Goal: Information Seeking & Learning: Learn about a topic

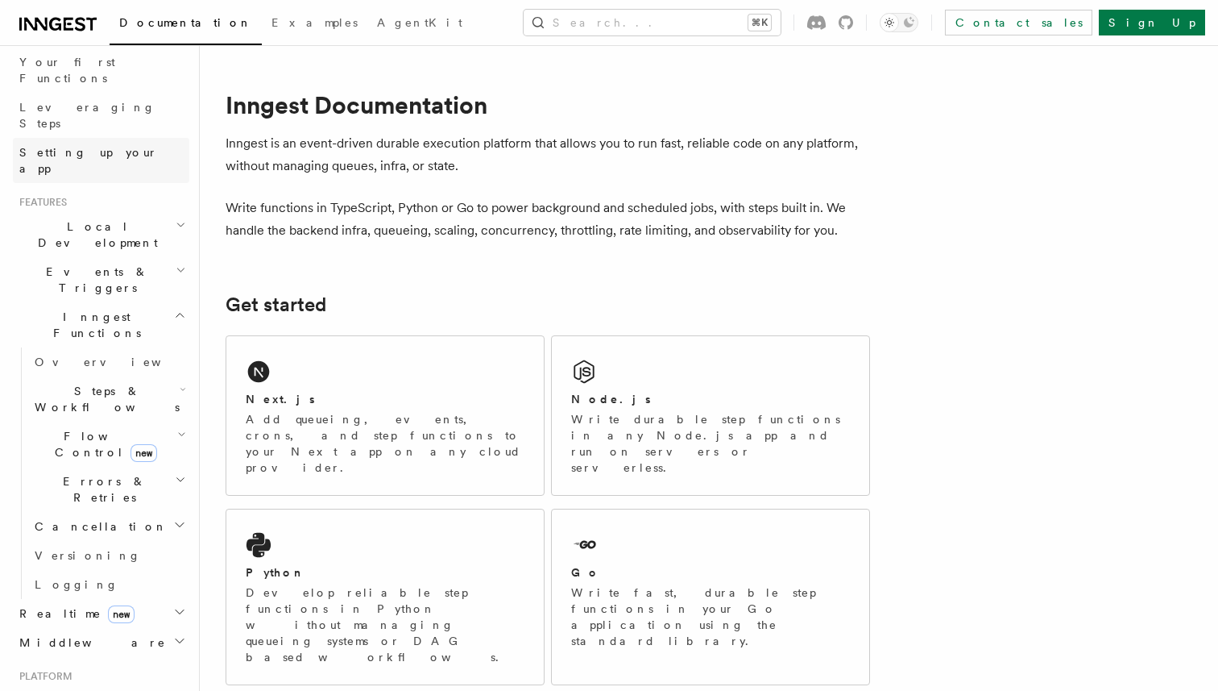
scroll to position [240, 0]
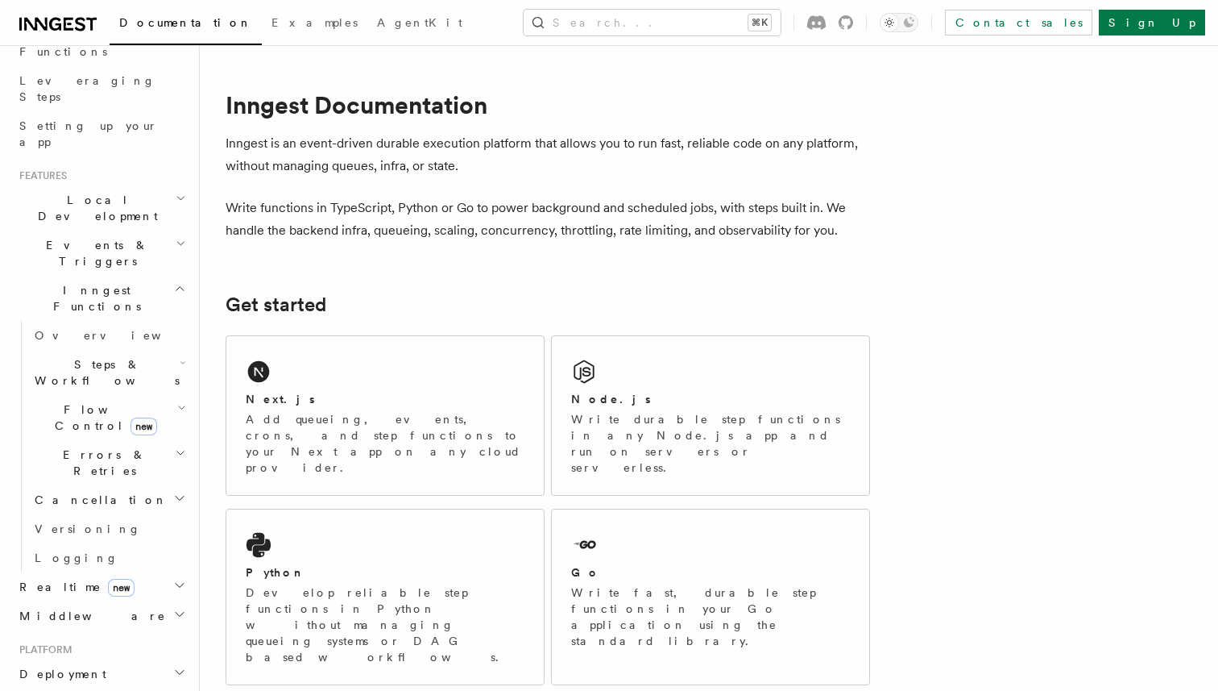
click at [85, 401] on span "Flow Control new" at bounding box center [102, 417] width 149 height 32
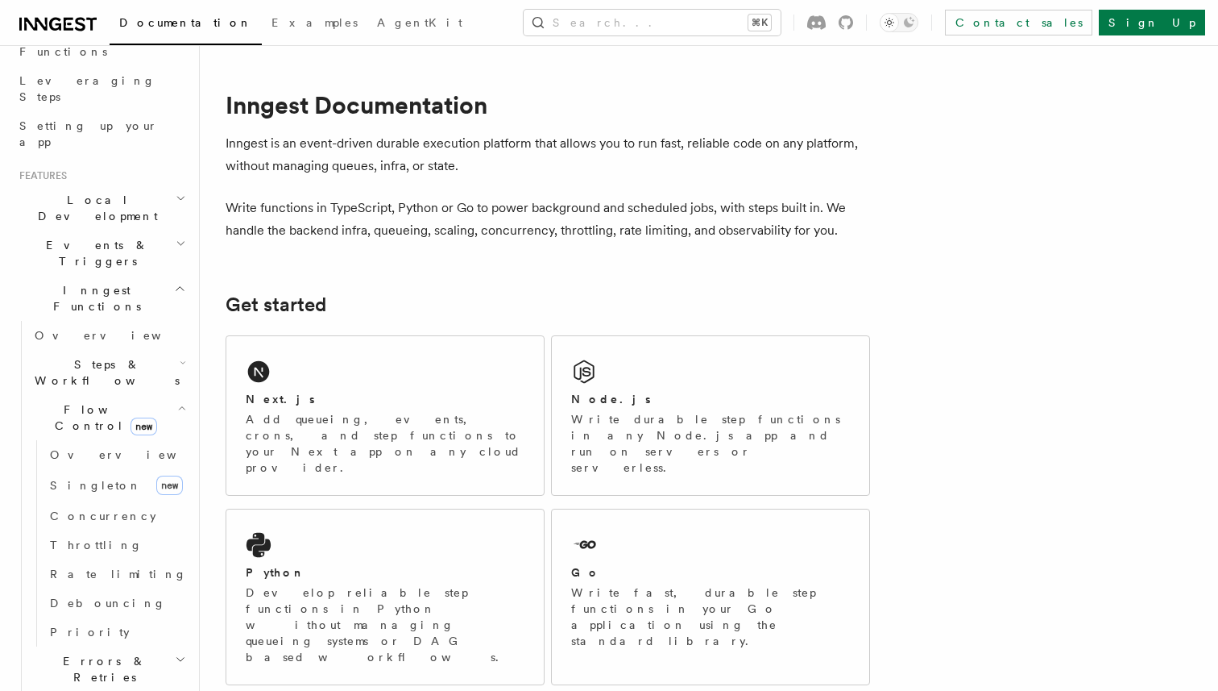
click at [85, 401] on span "Flow Control new" at bounding box center [102, 417] width 149 height 32
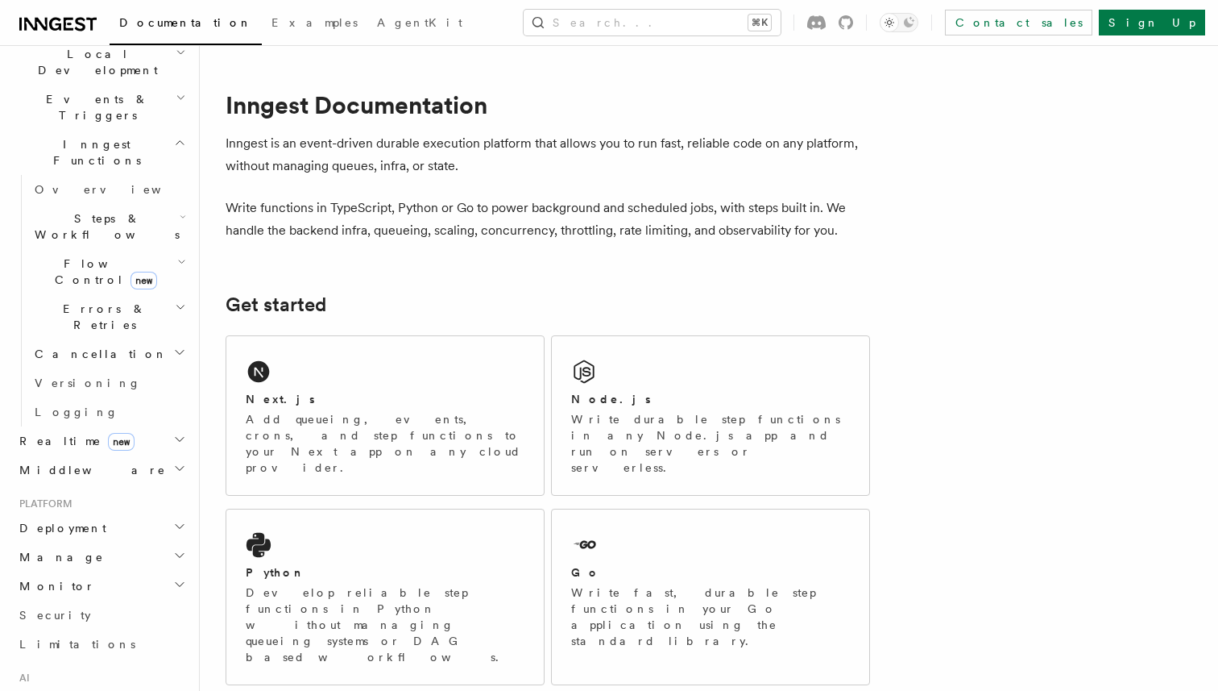
scroll to position [405, 0]
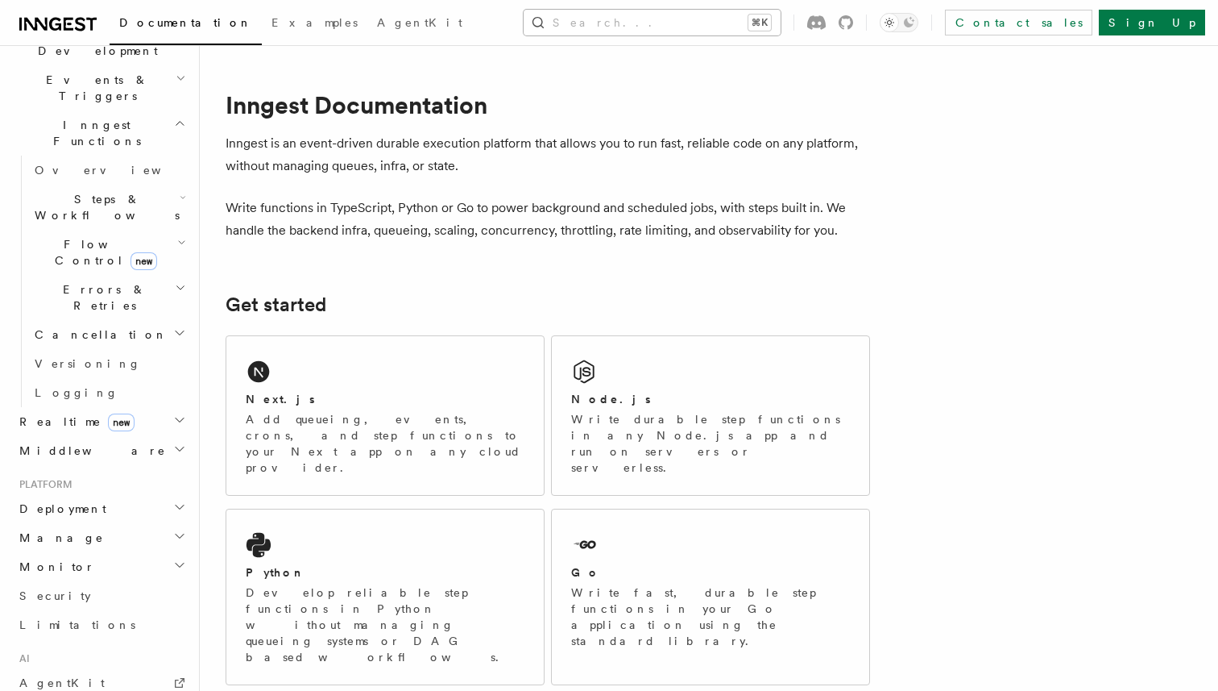
click at [689, 25] on button "Search... ⌘K" at bounding box center [652, 23] width 257 height 26
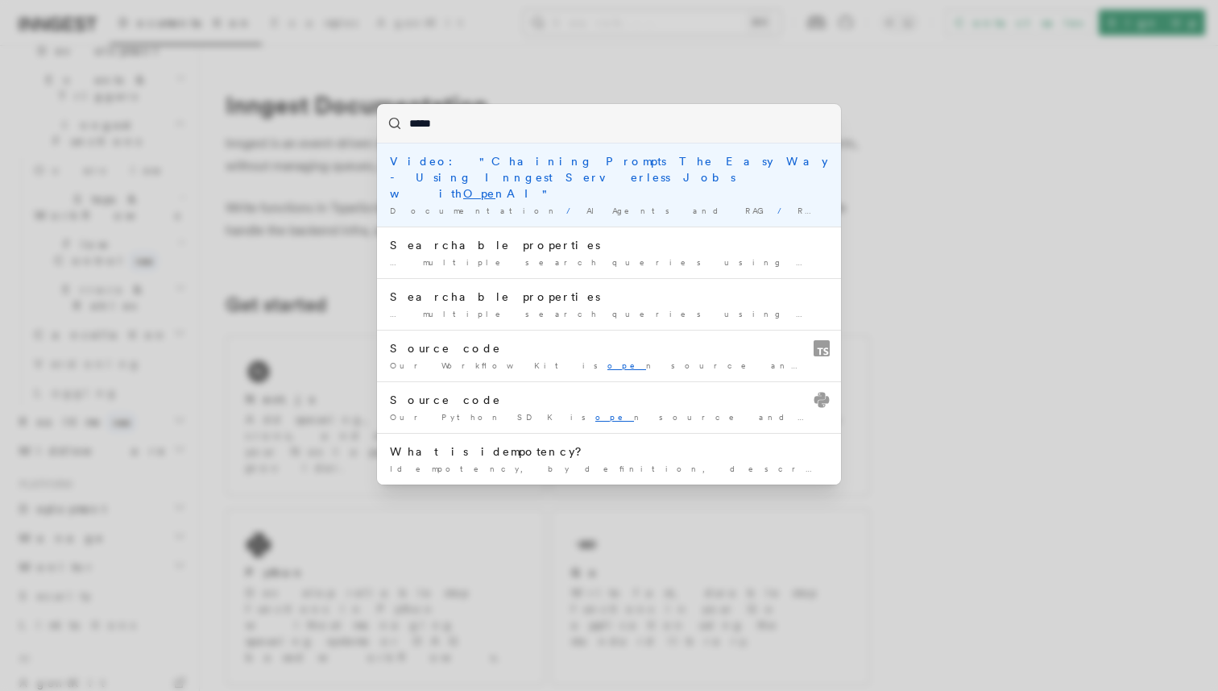
type input "******"
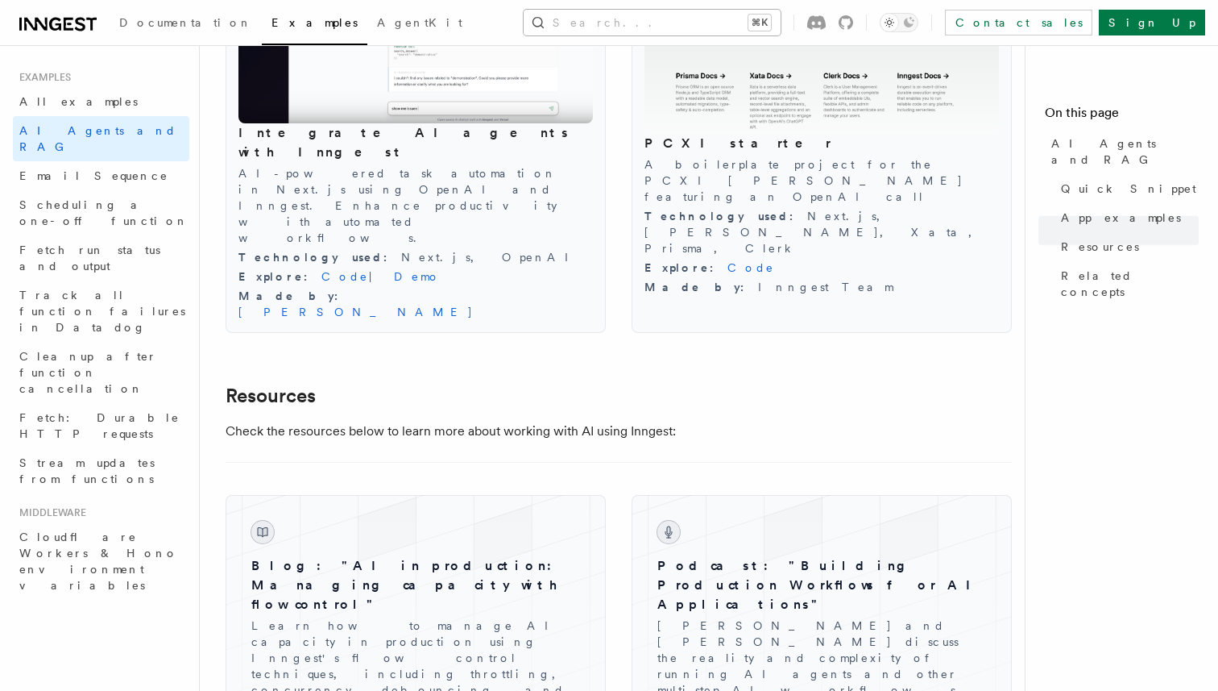
scroll to position [2156, 0]
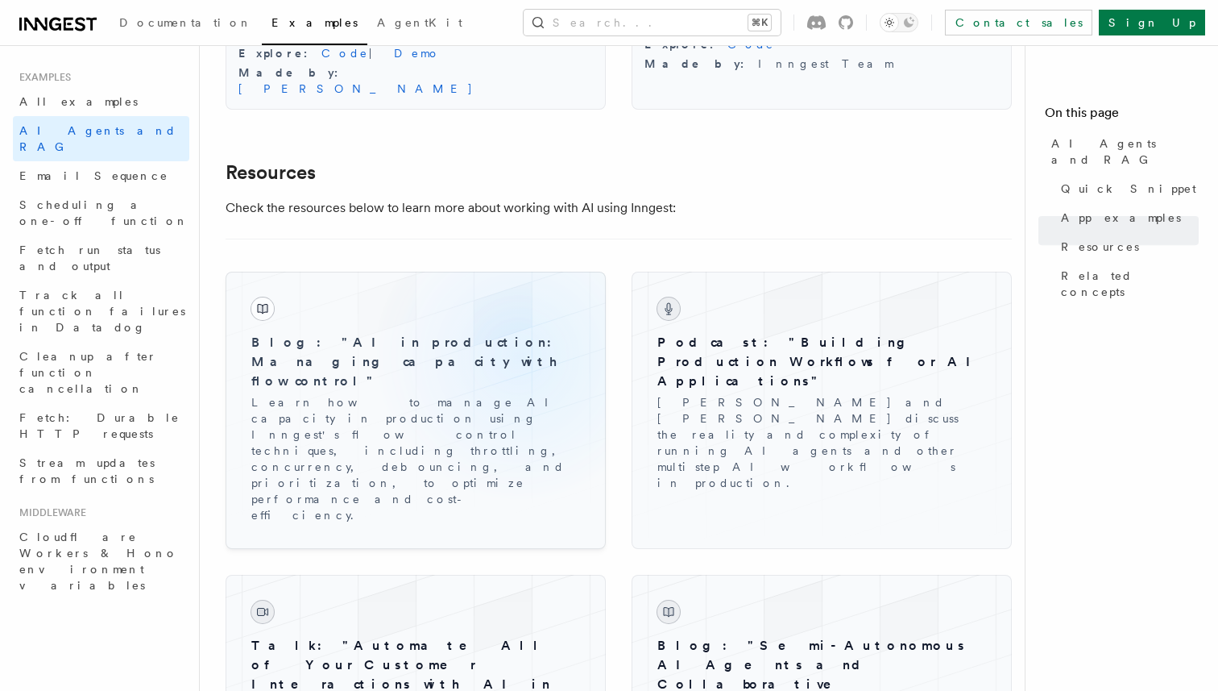
click at [519, 333] on h3 "Blog: "AI in production: Managing capacity with flow control"" at bounding box center [415, 362] width 329 height 58
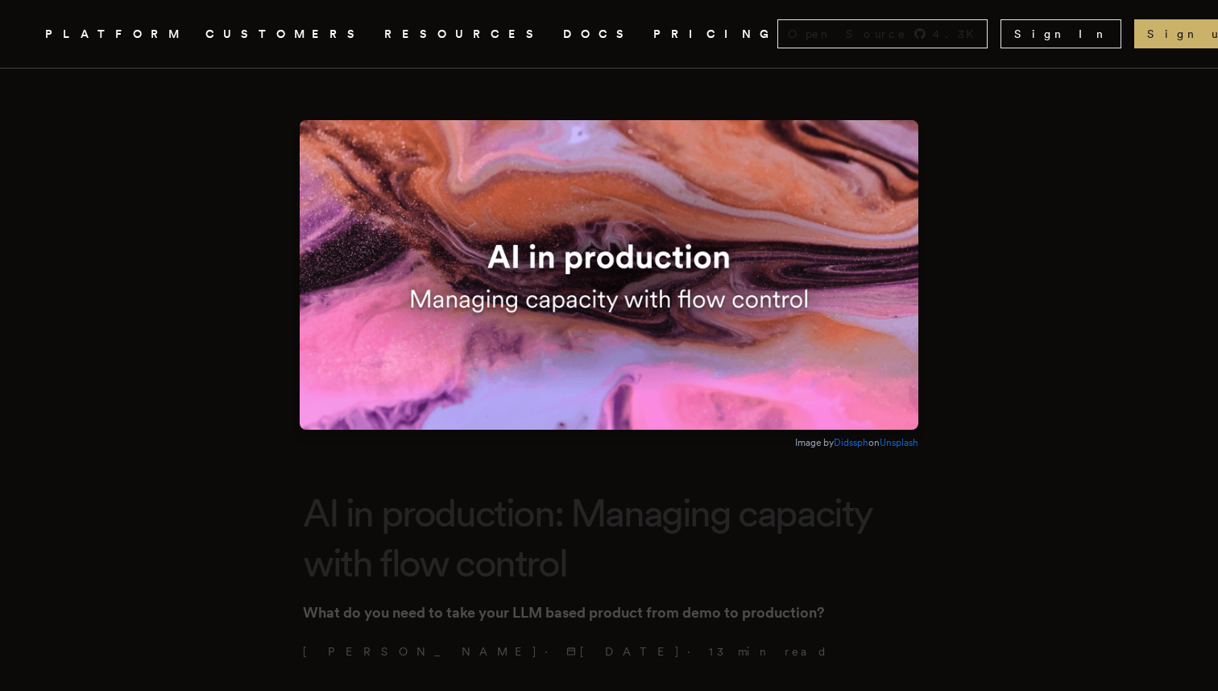
scroll to position [2156, 0]
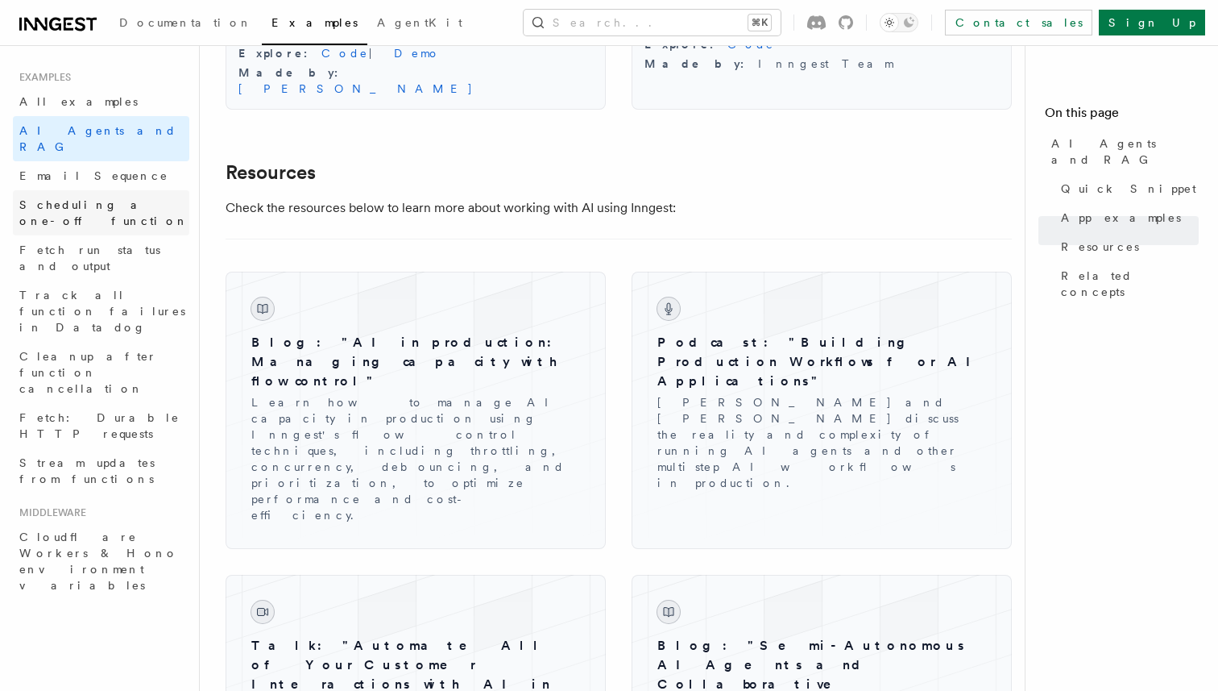
click at [71, 198] on span "Scheduling a one-off function" at bounding box center [103, 212] width 169 height 29
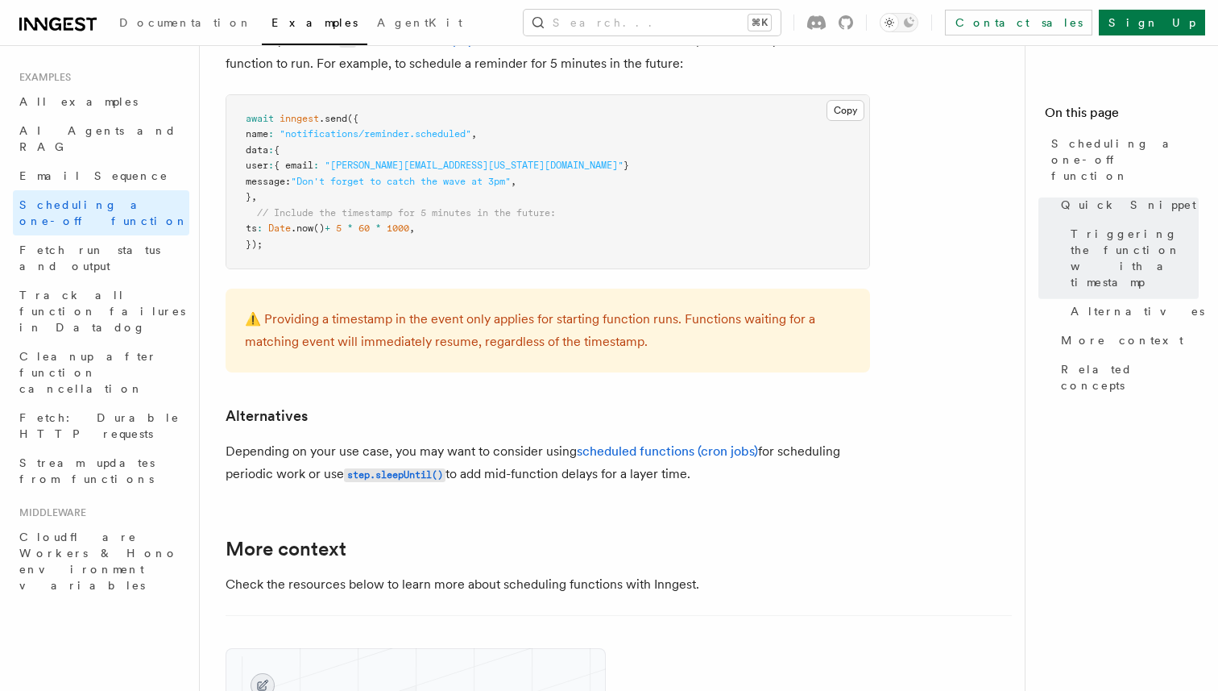
scroll to position [782, 0]
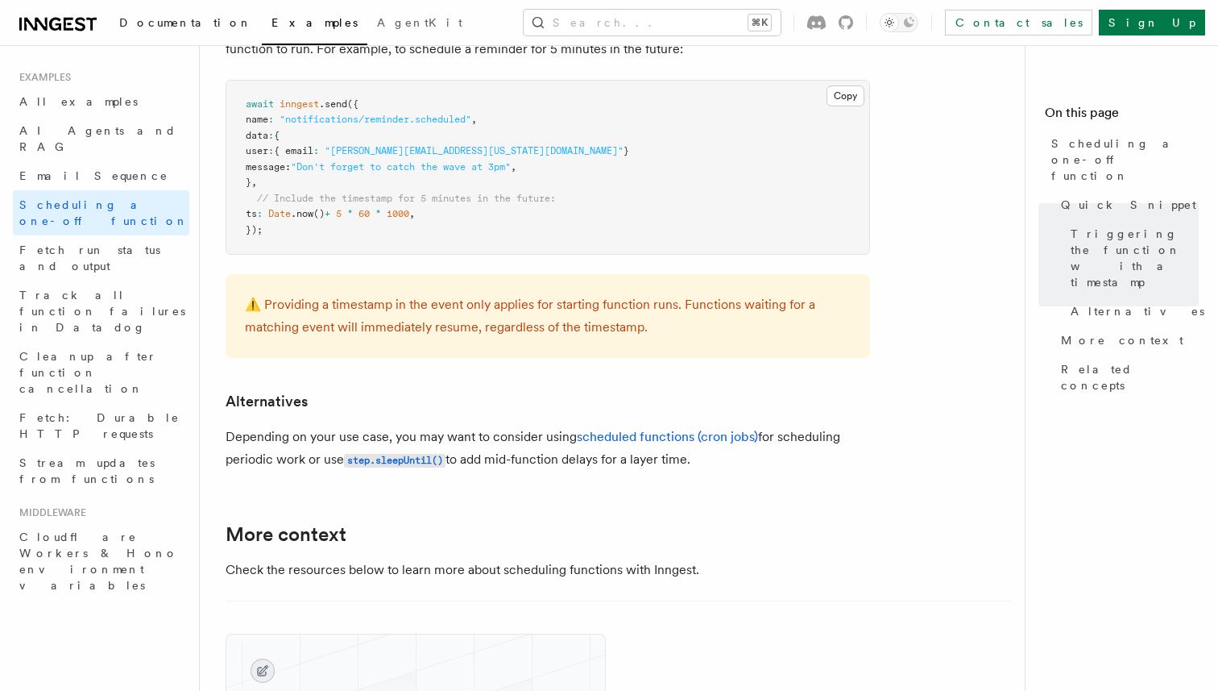
click at [160, 26] on span "Documentation" at bounding box center [185, 22] width 133 height 13
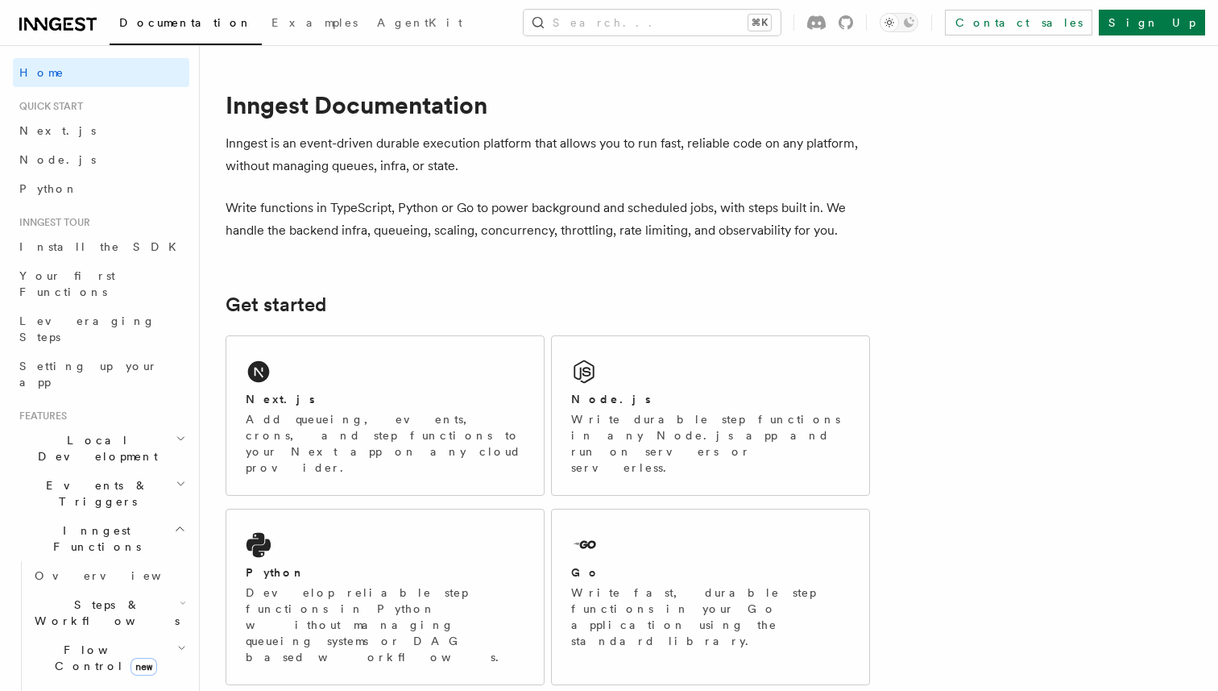
click at [103, 471] on h2 "Events & Triggers" at bounding box center [101, 493] width 176 height 45
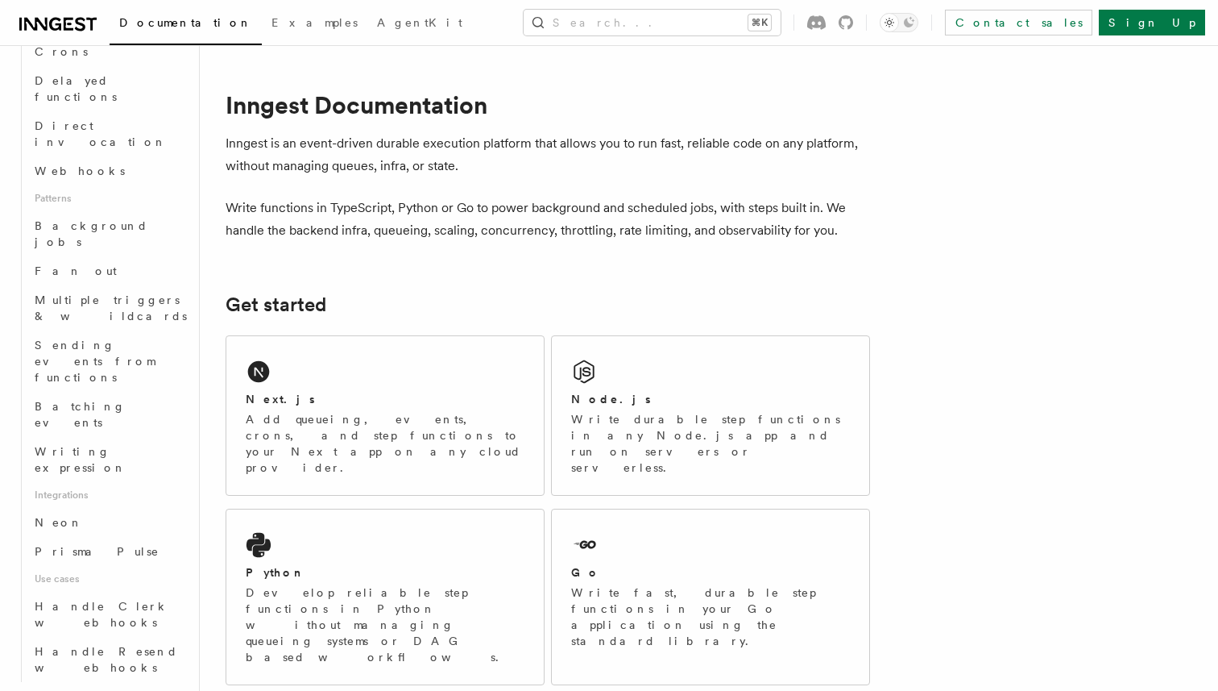
scroll to position [625, 0]
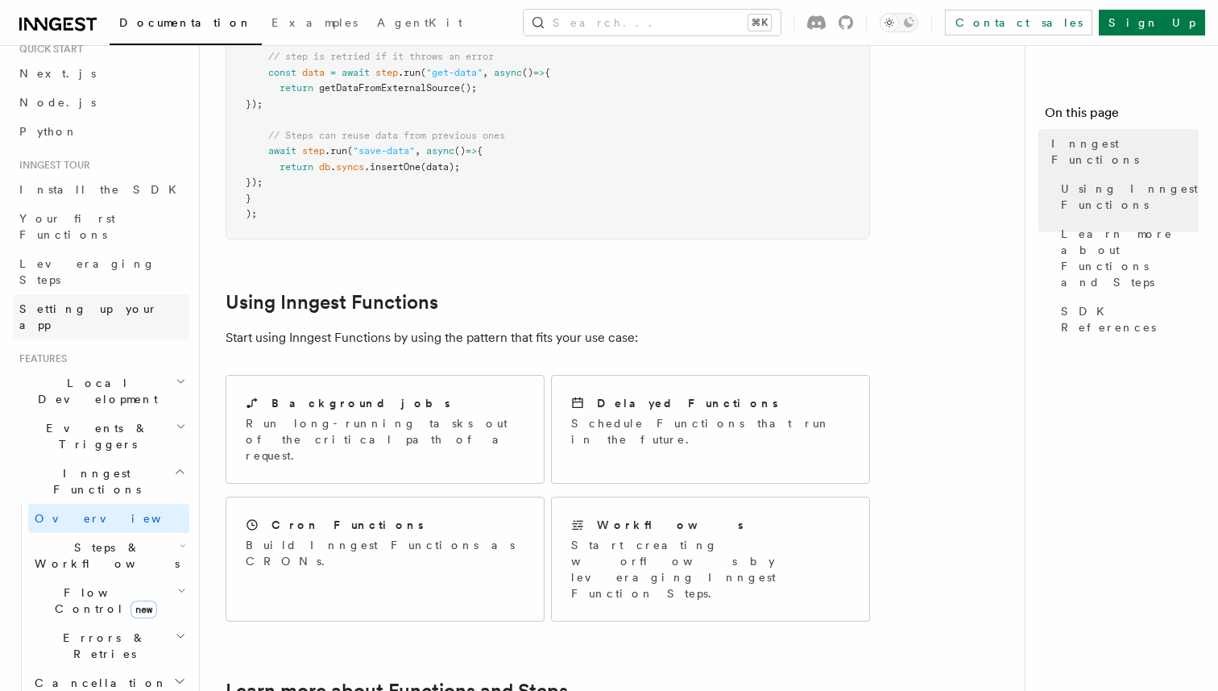
scroll to position [96, 0]
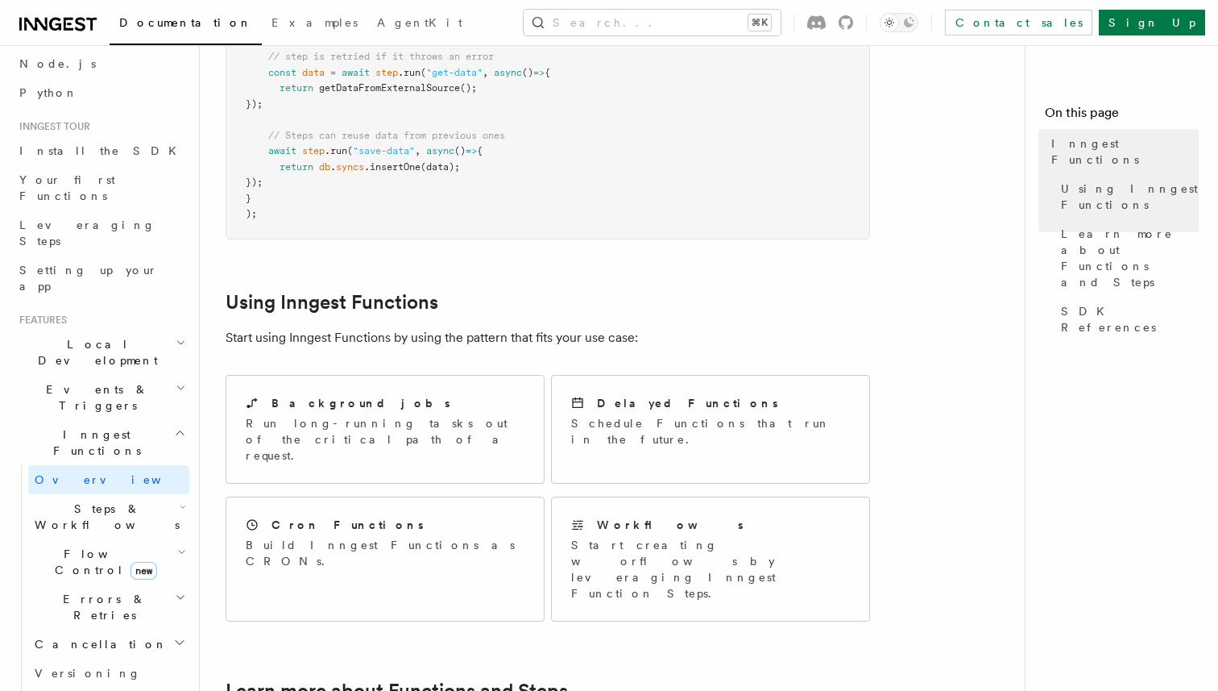
click at [98, 500] on span "Steps & Workflows" at bounding box center [103, 516] width 151 height 32
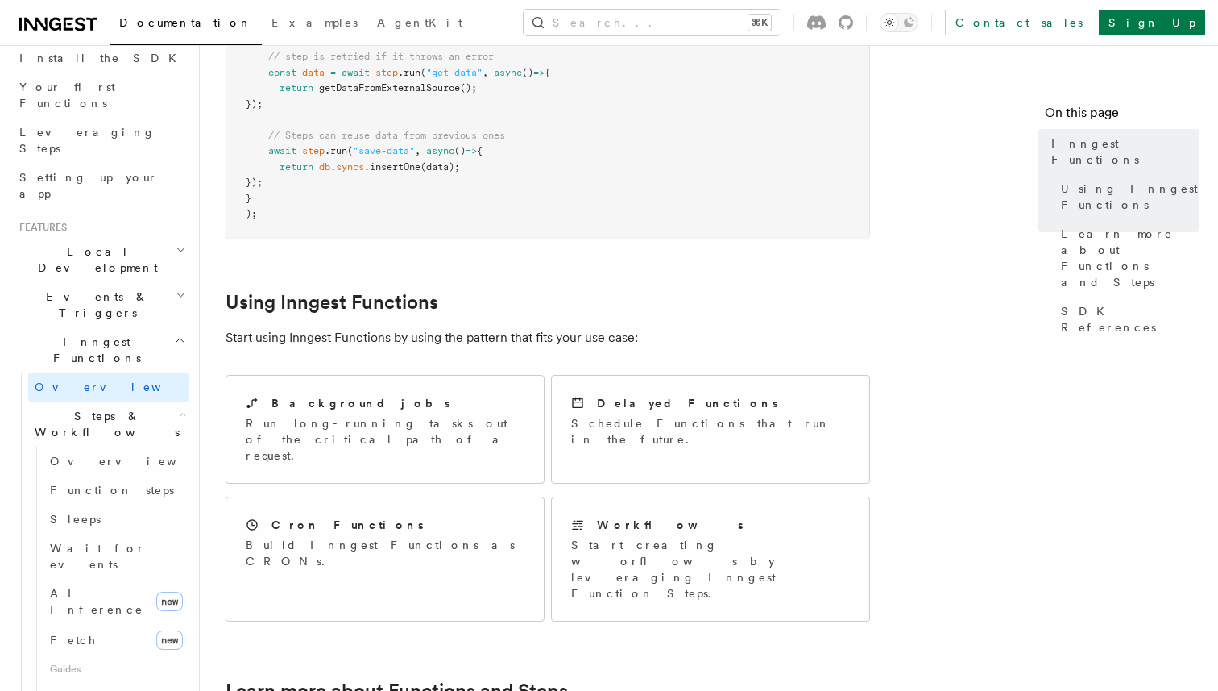
scroll to position [196, 0]
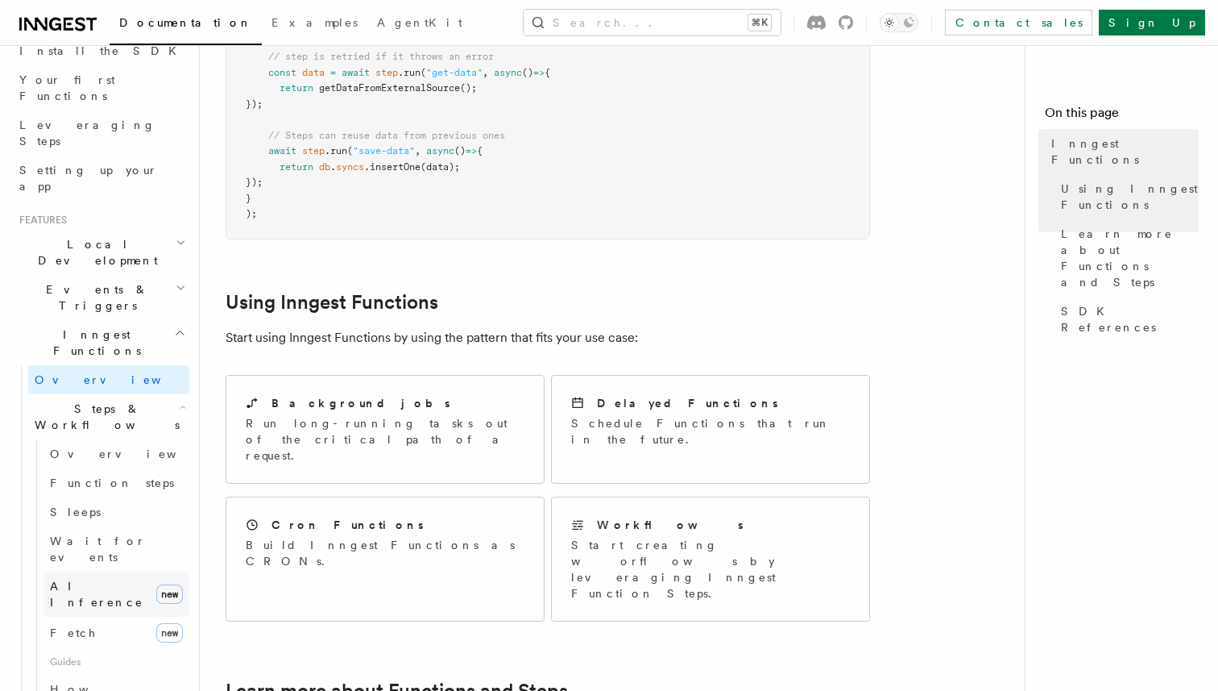
click at [102, 579] on span "AI Inference" at bounding box center [96, 593] width 93 height 29
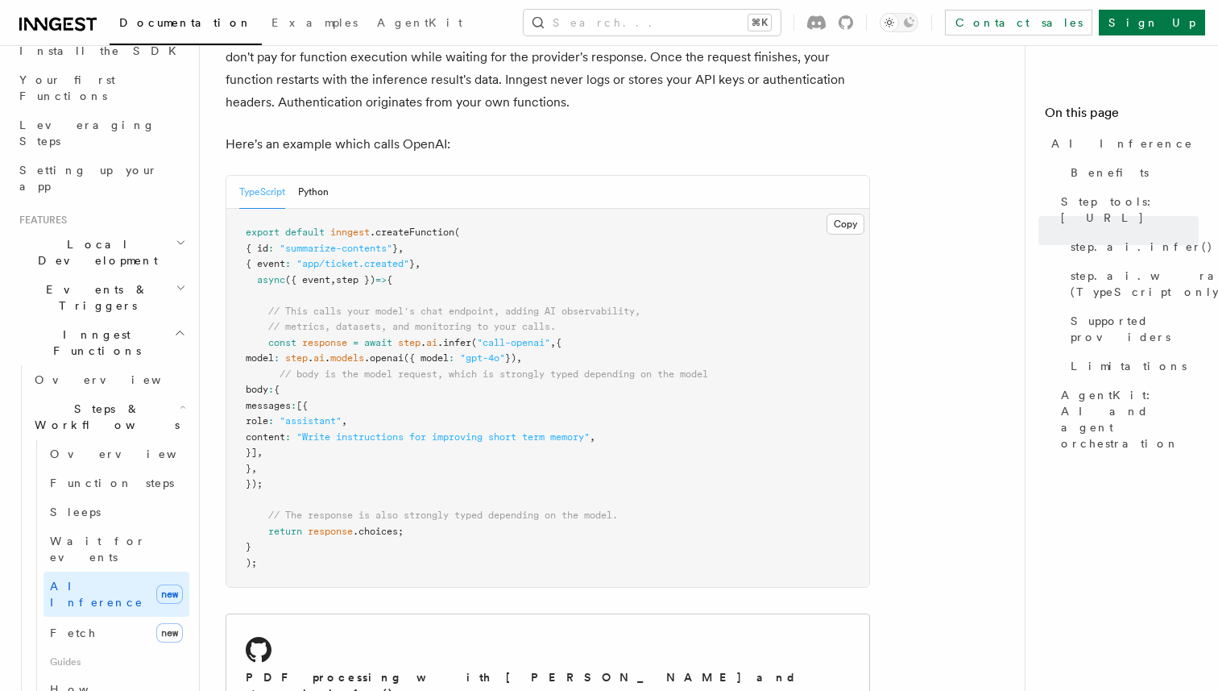
scroll to position [843, 0]
drag, startPoint x: 269, startPoint y: 322, endPoint x: 313, endPoint y: 463, distance: 146.8
click at [313, 463] on pre "export default inngest .createFunction ( { id : "summarize-contents" } , { even…" at bounding box center [547, 396] width 643 height 378
copy code "const response = await step . ai .infer ( "call-openai" , { model : step . ai .…"
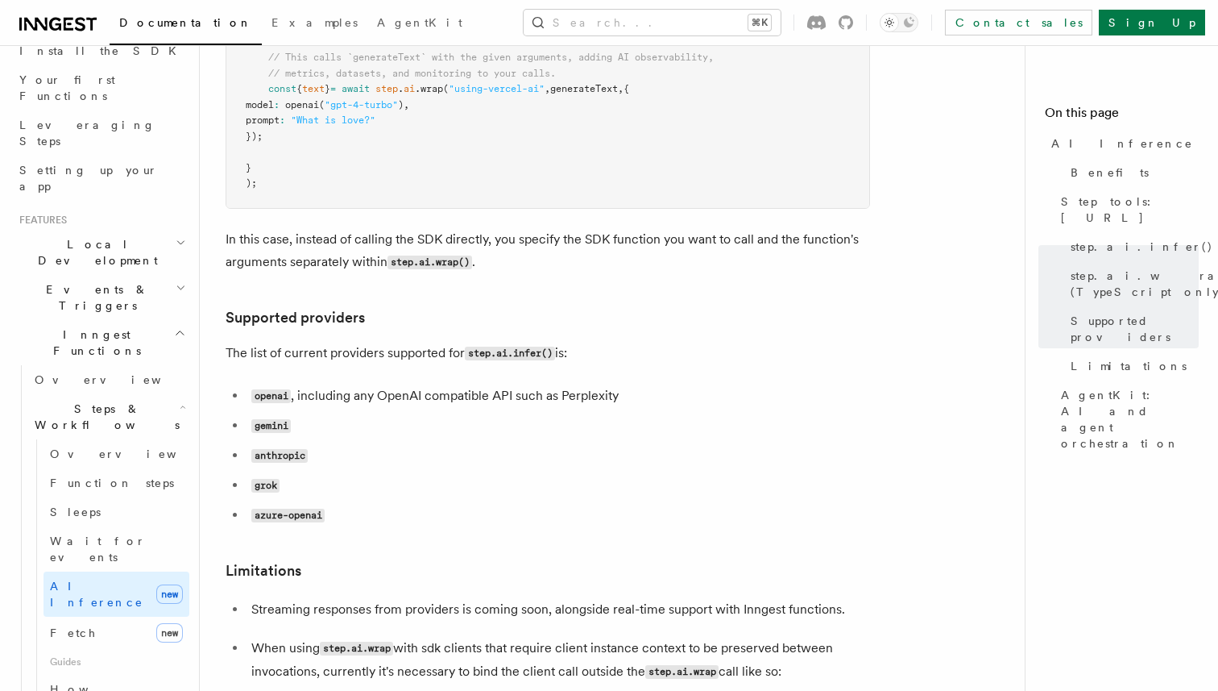
scroll to position [1891, 0]
